Goal: Find specific page/section: Find specific page/section

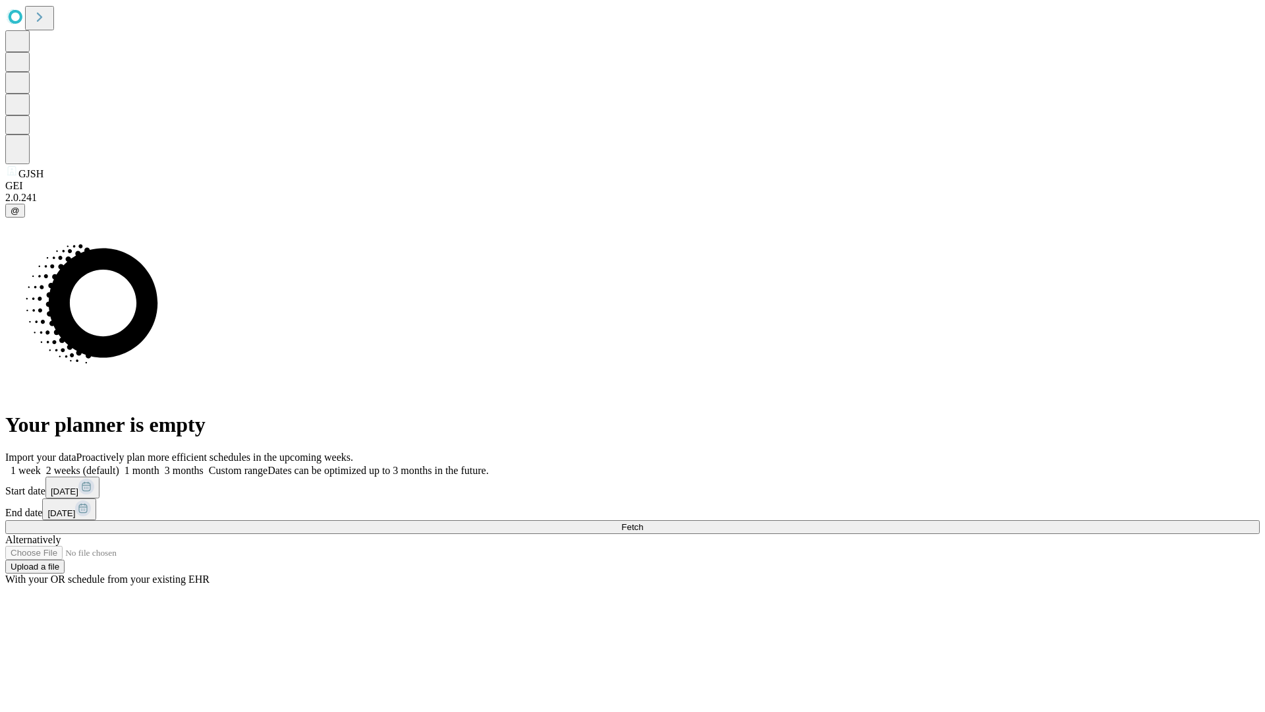
click at [643, 522] on span "Fetch" at bounding box center [632, 527] width 22 height 10
